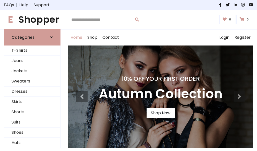
click at [128, 76] on h4 "10% Off Your First Order" at bounding box center [160, 78] width 123 height 7
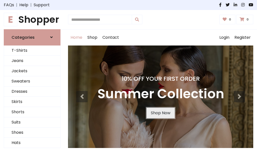
click at [160, 113] on link "Shop Now" at bounding box center [160, 113] width 28 height 11
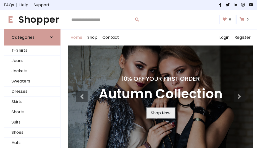
click at [160, 113] on link "Shop Now" at bounding box center [160, 113] width 28 height 11
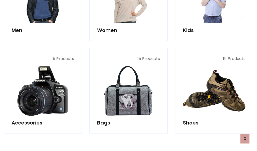
scroll to position [500, 0]
